Goal: Leave review/rating: Leave review/rating

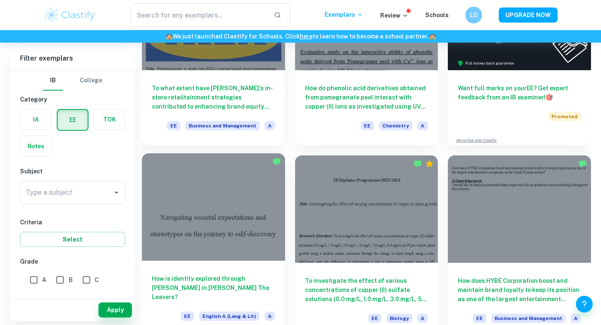
scroll to position [146, 0]
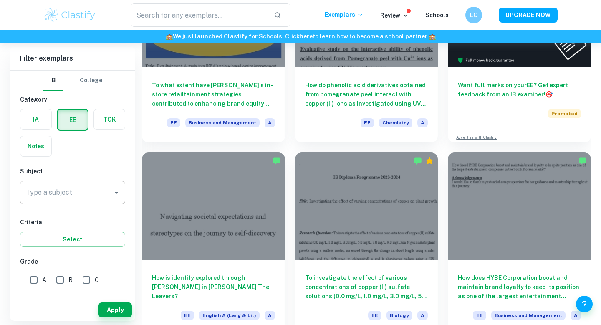
click at [103, 196] on input "Type a subject" at bounding box center [66, 192] width 85 height 16
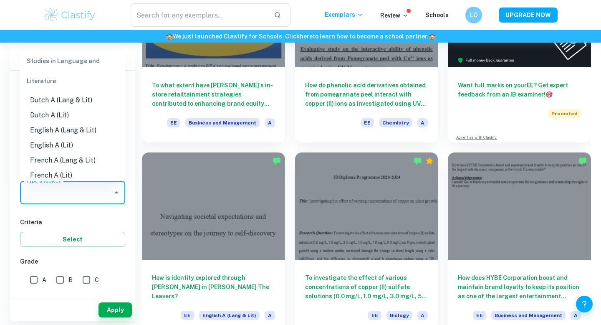
scroll to position [59, 0]
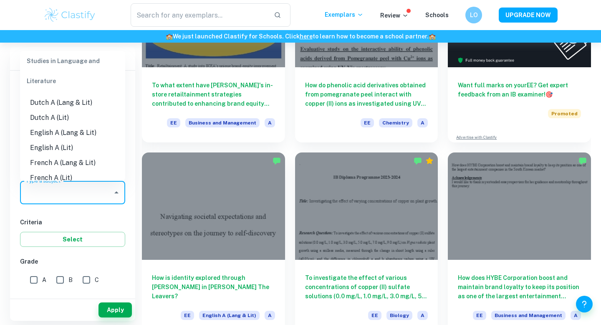
click at [66, 134] on li "English A (Lang & Lit)" at bounding box center [72, 132] width 105 height 15
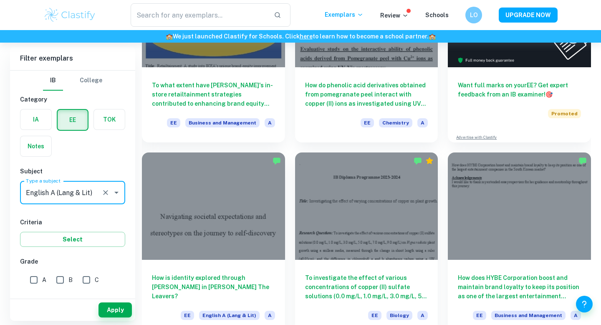
type input "English A (Lang & Lit)"
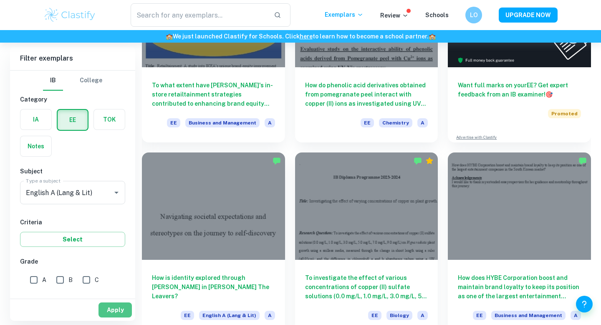
click at [114, 312] on button "Apply" at bounding box center [115, 309] width 33 height 15
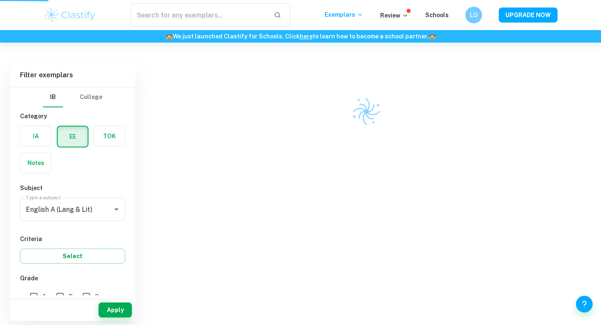
scroll to position [43, 0]
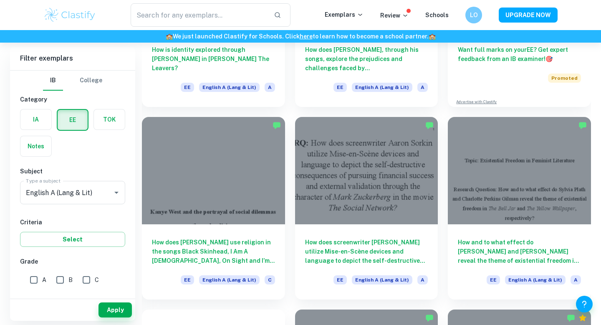
scroll to position [182, 0]
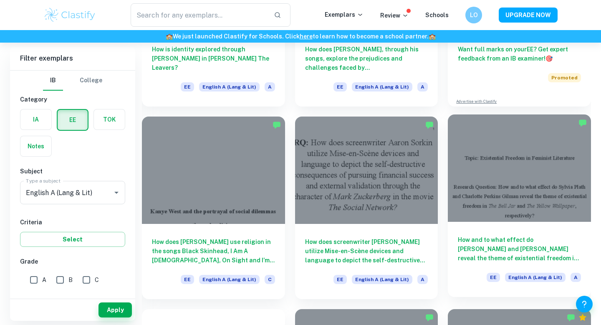
click at [533, 209] on div at bounding box center [519, 167] width 143 height 107
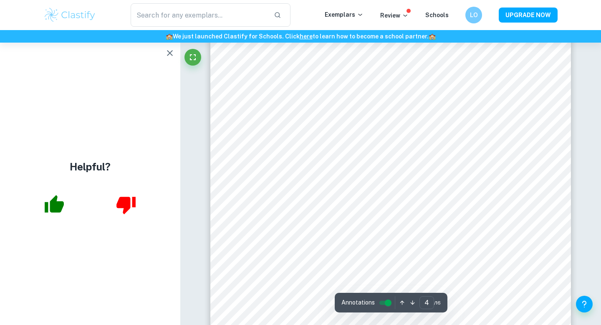
scroll to position [1717, 0]
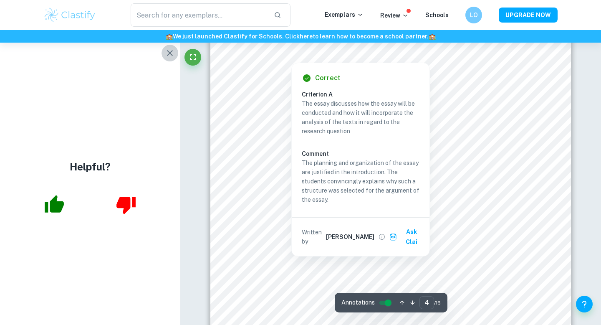
click at [166, 58] on icon "button" at bounding box center [170, 53] width 10 height 10
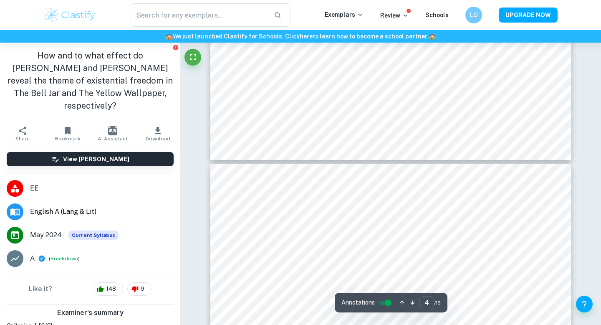
type input "5"
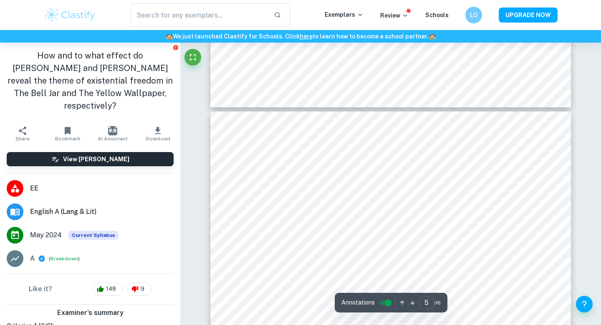
scroll to position [1939, 0]
